Goal: Task Accomplishment & Management: Use online tool/utility

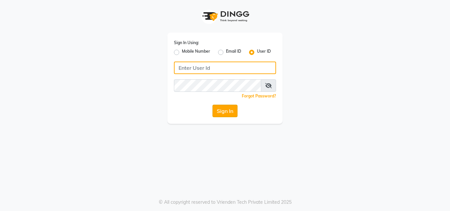
type input "riya"
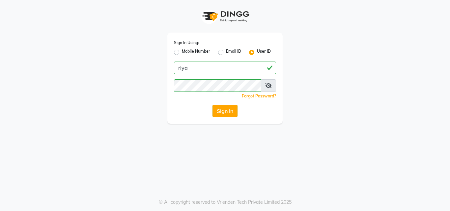
click at [223, 109] on button "Sign In" at bounding box center [225, 111] width 25 height 13
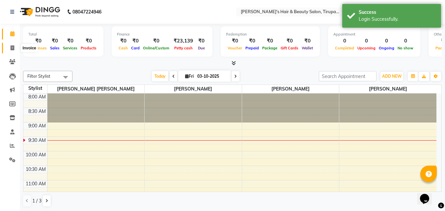
click at [13, 47] on icon at bounding box center [13, 47] width 4 height 5
select select "5401"
select select "service"
